Goal: Navigation & Orientation: Understand site structure

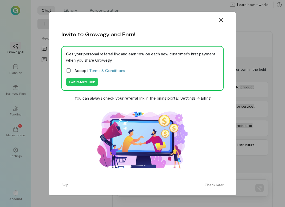
click at [72, 69] on label "Accept Terms & Conditions" at bounding box center [142, 70] width 153 height 6
click at [224, 19] on div at bounding box center [220, 20] width 11 height 8
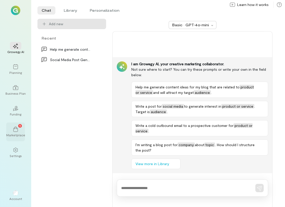
click at [11, 126] on div "1" at bounding box center [15, 129] width 11 height 8
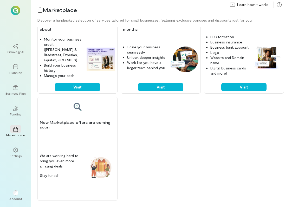
scroll to position [572, 0]
click at [16, 155] on div "Settings" at bounding box center [16, 155] width 12 height 4
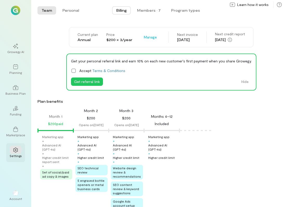
click at [12, 151] on div at bounding box center [15, 150] width 11 height 8
click at [17, 69] on div at bounding box center [15, 67] width 11 height 8
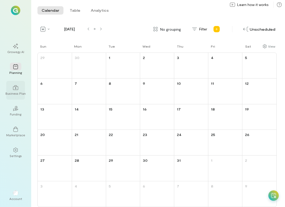
click at [16, 84] on div at bounding box center [15, 87] width 11 height 8
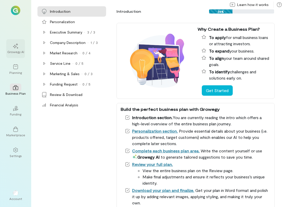
click at [15, 42] on div at bounding box center [15, 46] width 11 height 8
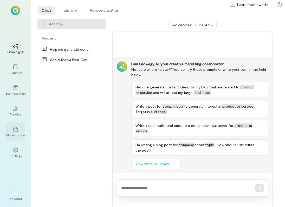
click at [10, 125] on div at bounding box center [15, 129] width 11 height 8
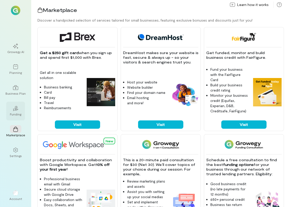
click at [16, 104] on div "02" at bounding box center [15, 108] width 11 height 8
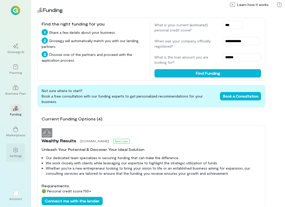
click at [19, 152] on div at bounding box center [15, 150] width 11 height 8
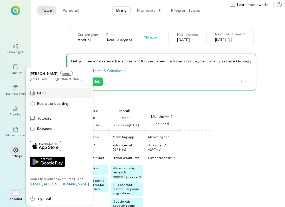
click at [52, 93] on div "Billing" at bounding box center [59, 92] width 59 height 5
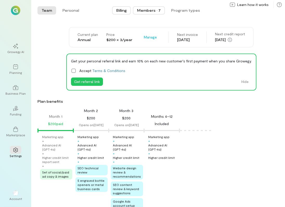
click at [144, 9] on div "Members · 7" at bounding box center [149, 10] width 24 height 5
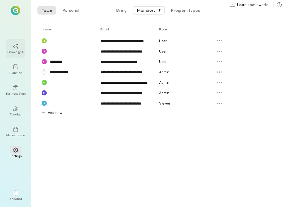
click at [15, 44] on icon at bounding box center [15, 45] width 5 height 5
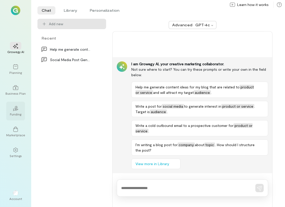
click at [9, 107] on div "02 Funding" at bounding box center [15, 111] width 19 height 19
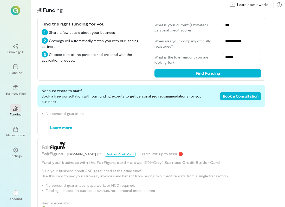
scroll to position [562, 0]
